Goal: Book appointment/travel/reservation

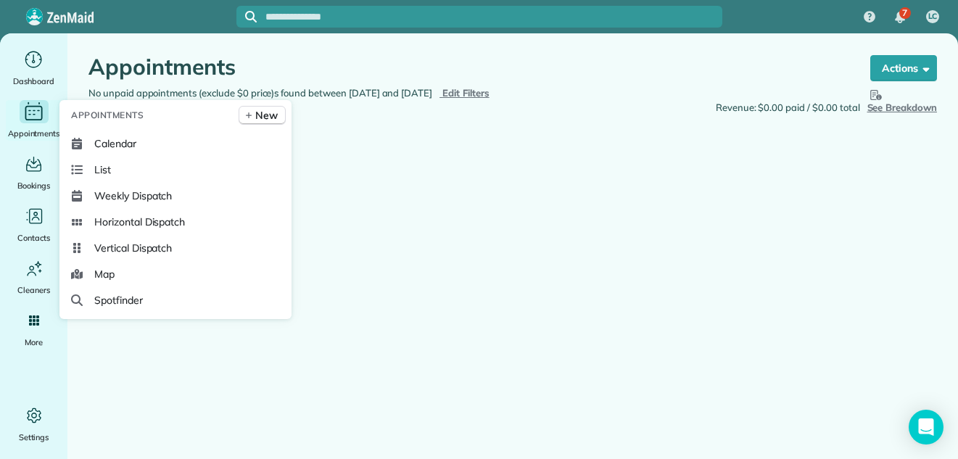
click at [32, 118] on icon "Main" at bounding box center [33, 112] width 22 height 22
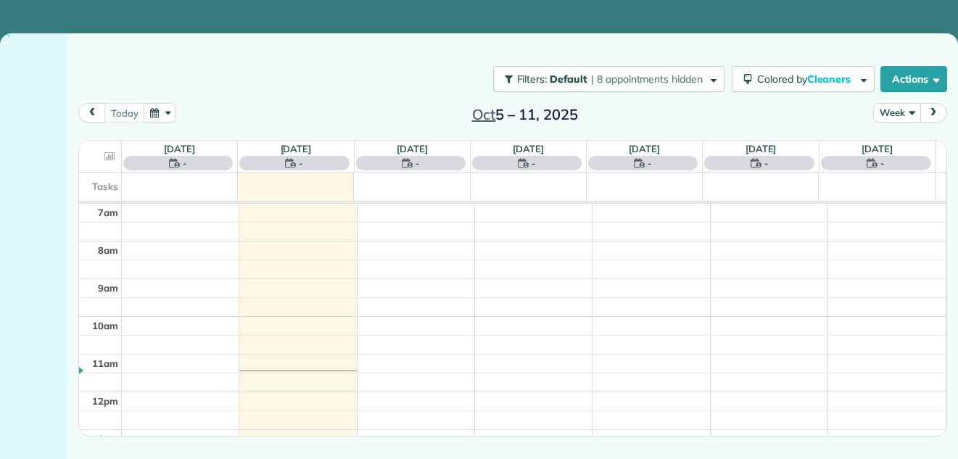
click at [897, 116] on button "Week" at bounding box center [896, 113] width 47 height 20
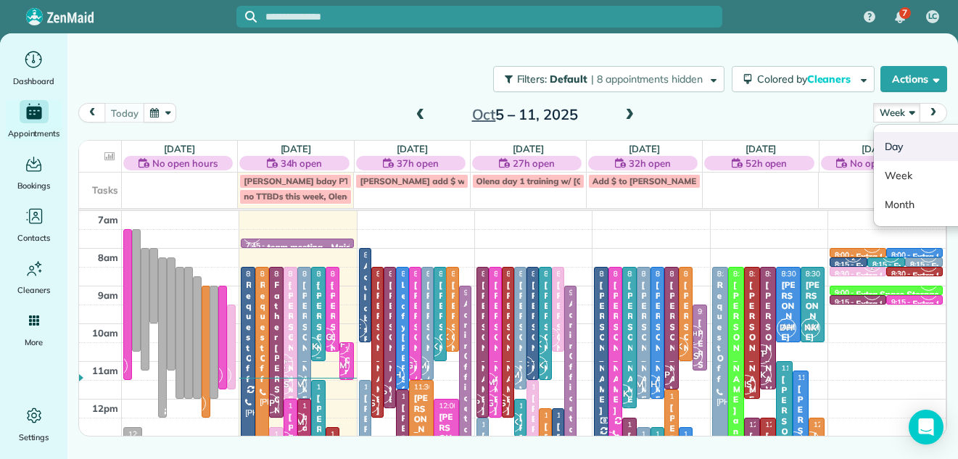
click at [894, 143] on link "Day" at bounding box center [931, 146] width 115 height 29
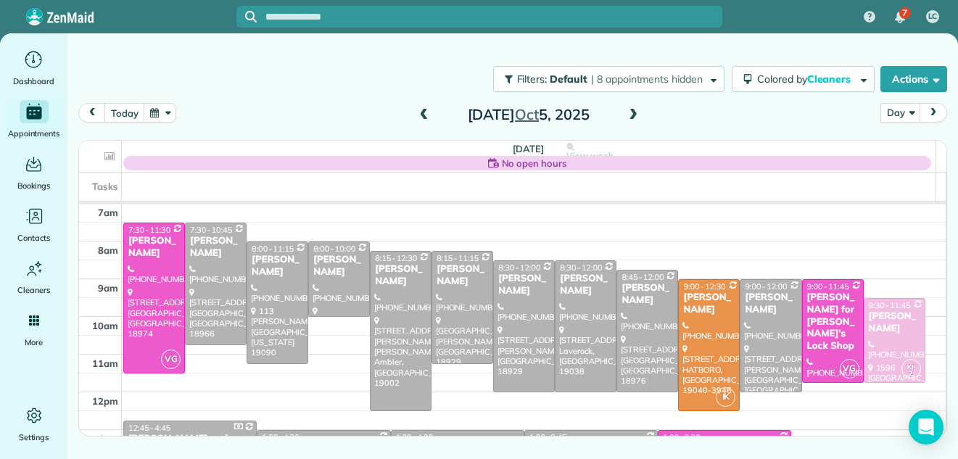
click at [632, 114] on span at bounding box center [633, 115] width 16 height 13
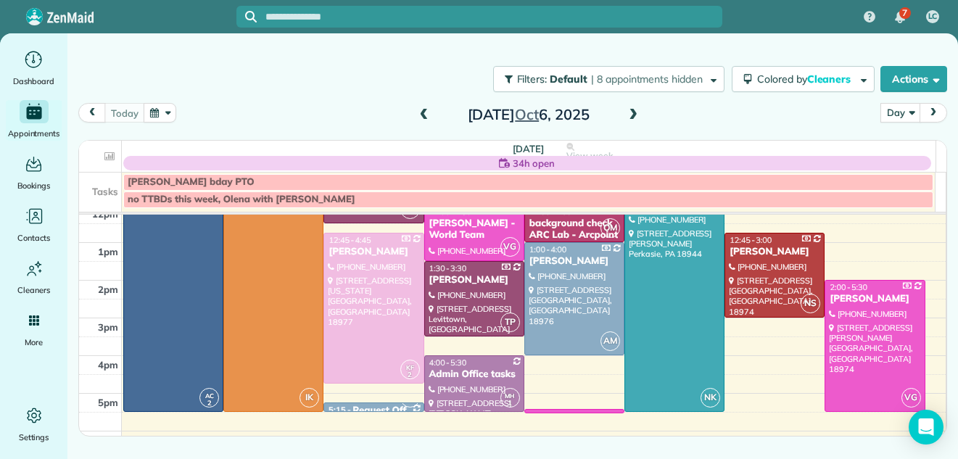
scroll to position [202, 0]
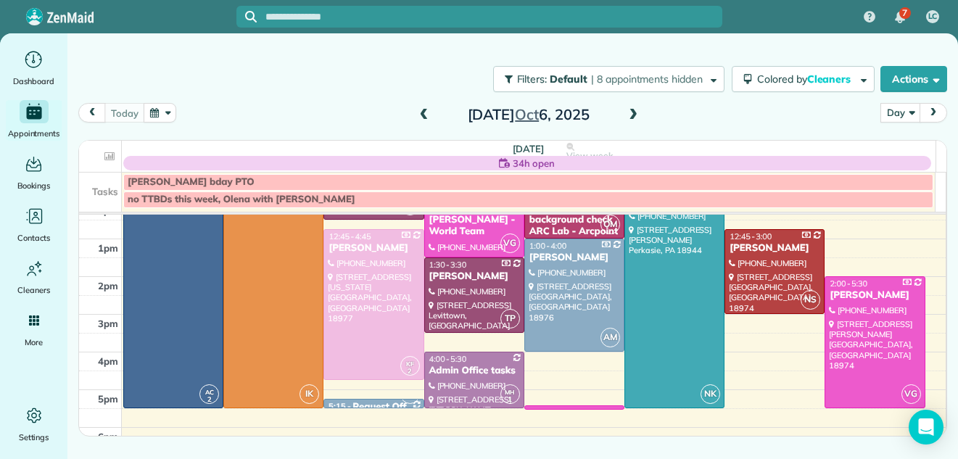
click at [755, 337] on div "7am 8am 9am 10am 11am 12pm 1pm 2pm 3pm 4pm 5pm 6pm 7pm 8pm KF 2 NS VG DH TP AC …" at bounding box center [512, 276] width 867 height 527
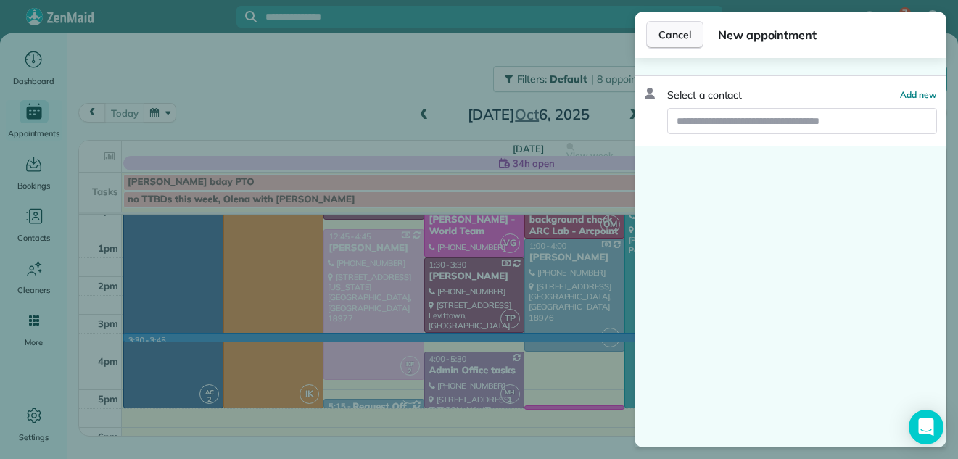
click at [683, 31] on span "Cancel" at bounding box center [675, 35] width 33 height 15
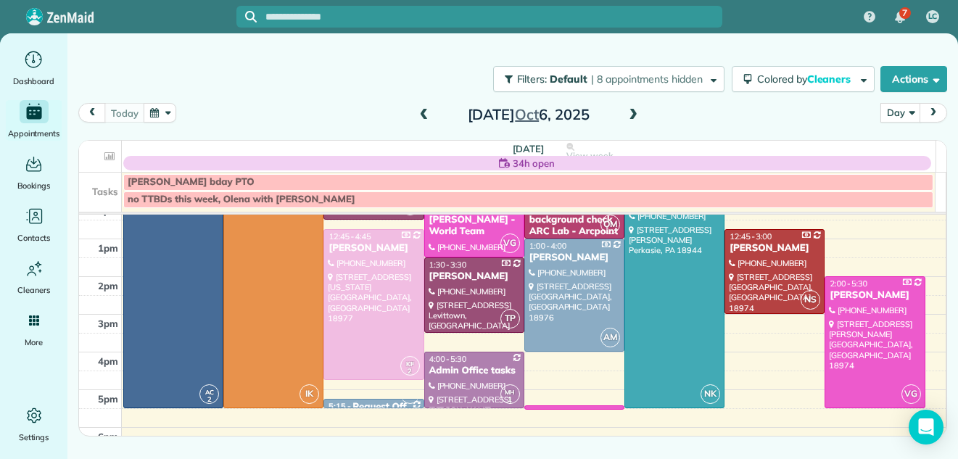
click at [421, 117] on span at bounding box center [424, 115] width 16 height 13
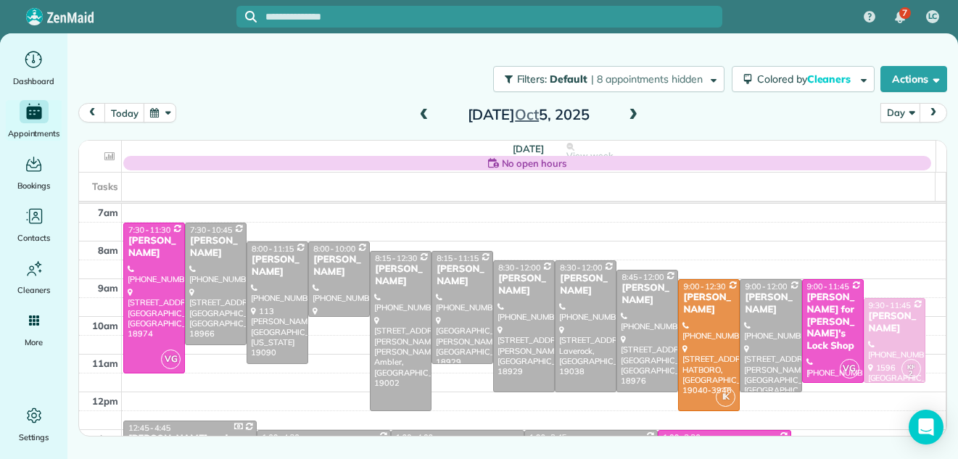
click at [635, 115] on span at bounding box center [633, 115] width 16 height 13
